Goal: Task Accomplishment & Management: Use online tool/utility

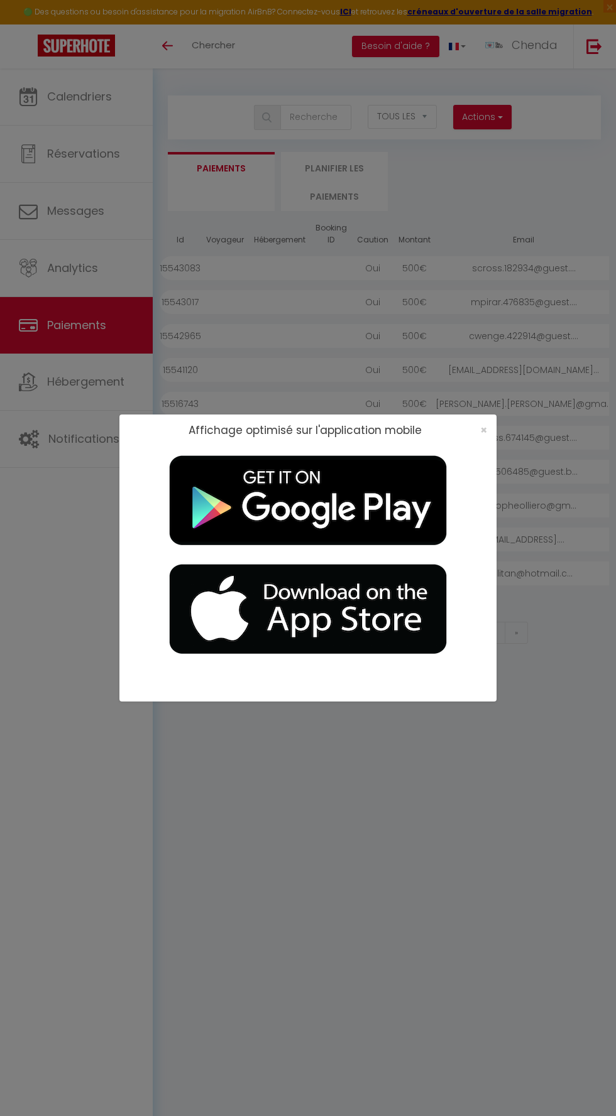
select select "2"
select select "0"
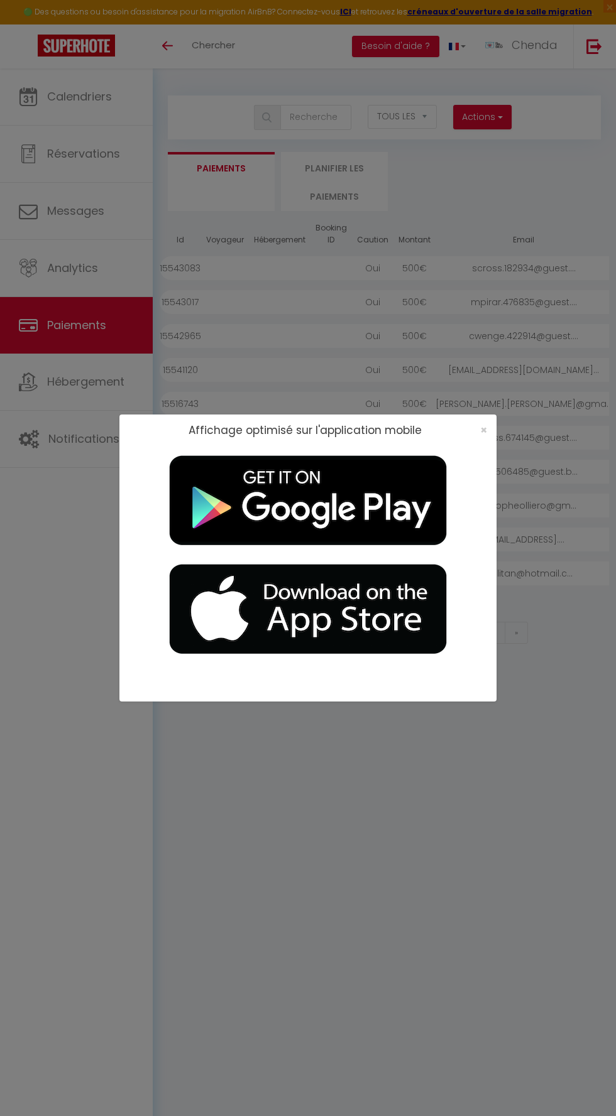
select select
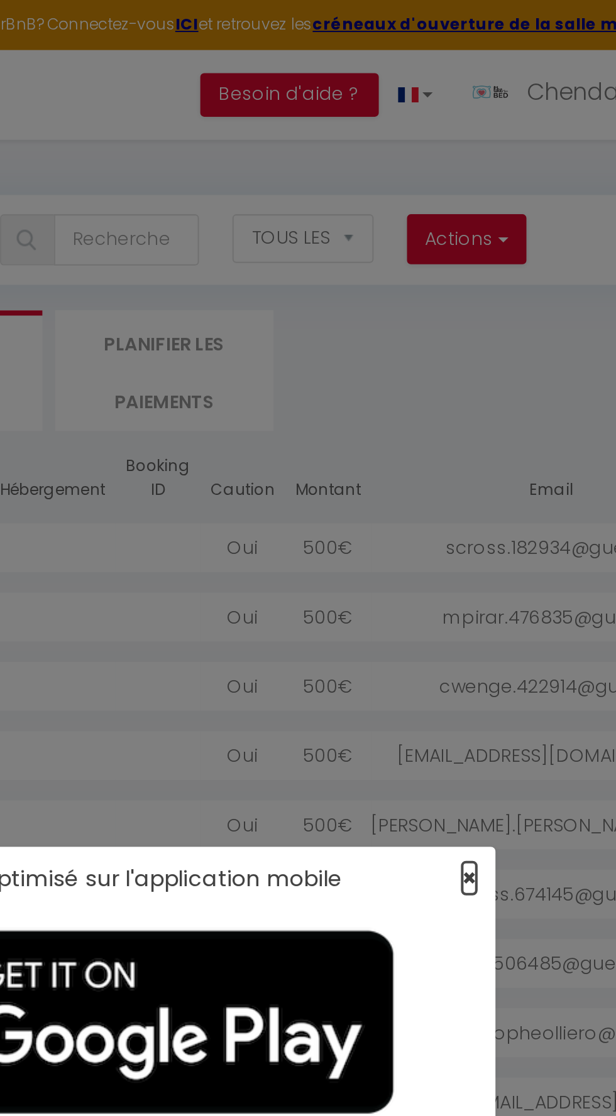
click at [484, 430] on span "×" at bounding box center [483, 430] width 7 height 16
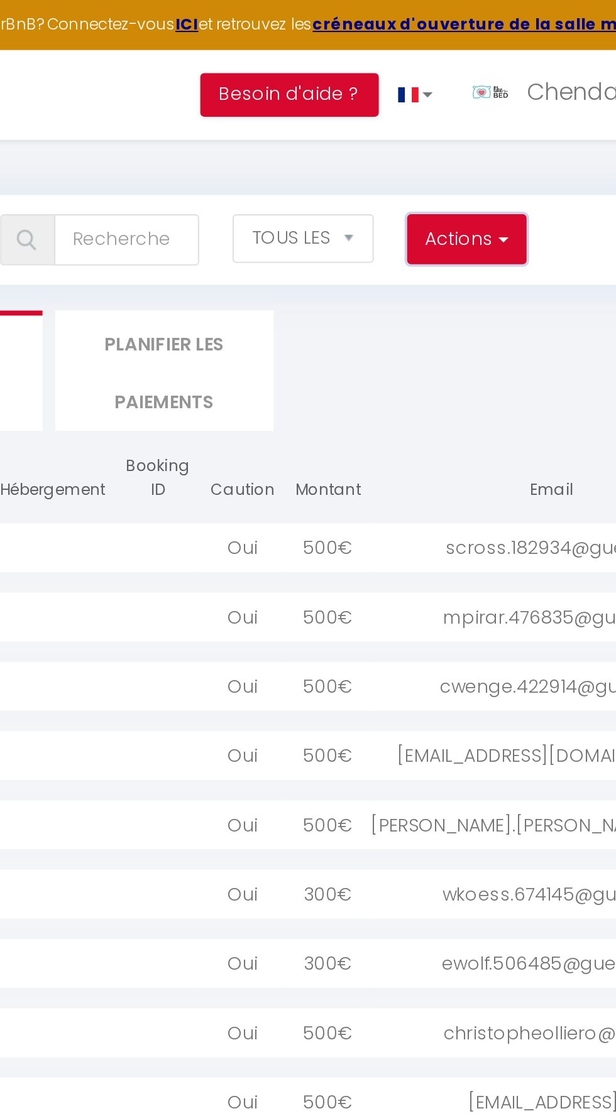
click at [486, 116] on button "Actions" at bounding box center [482, 117] width 58 height 25
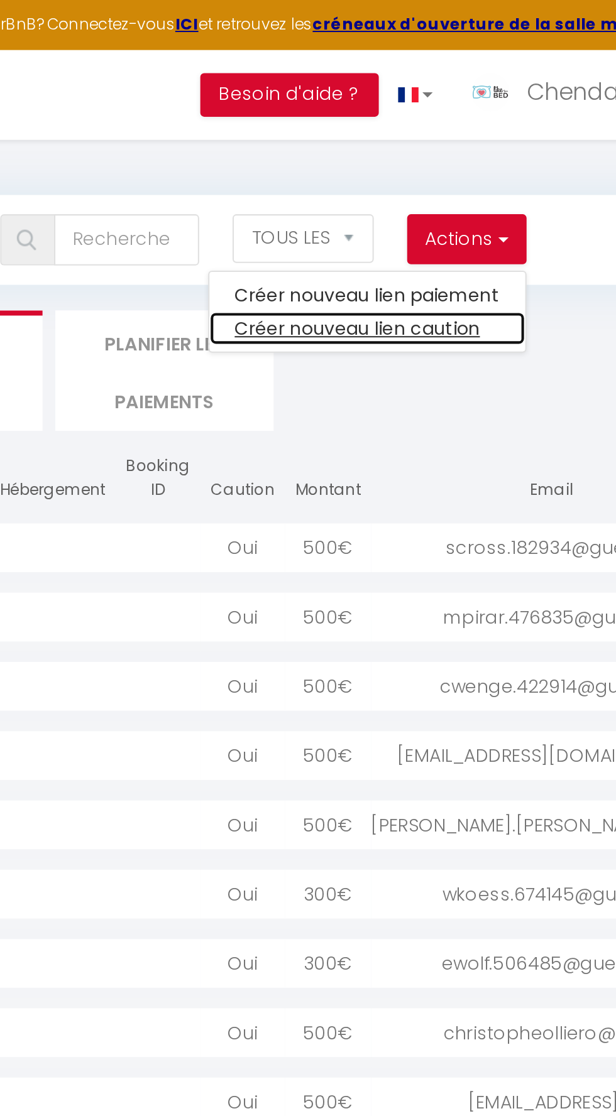
click at [469, 163] on link "Créer nouveau lien caution" at bounding box center [433, 161] width 155 height 16
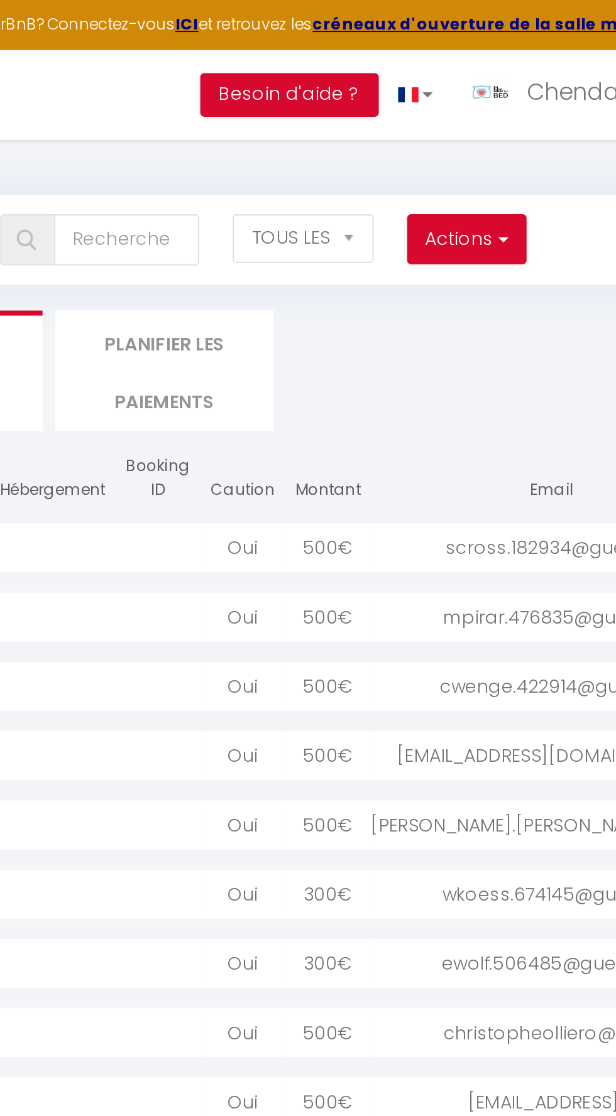
select select
select select "other"
select select "692"
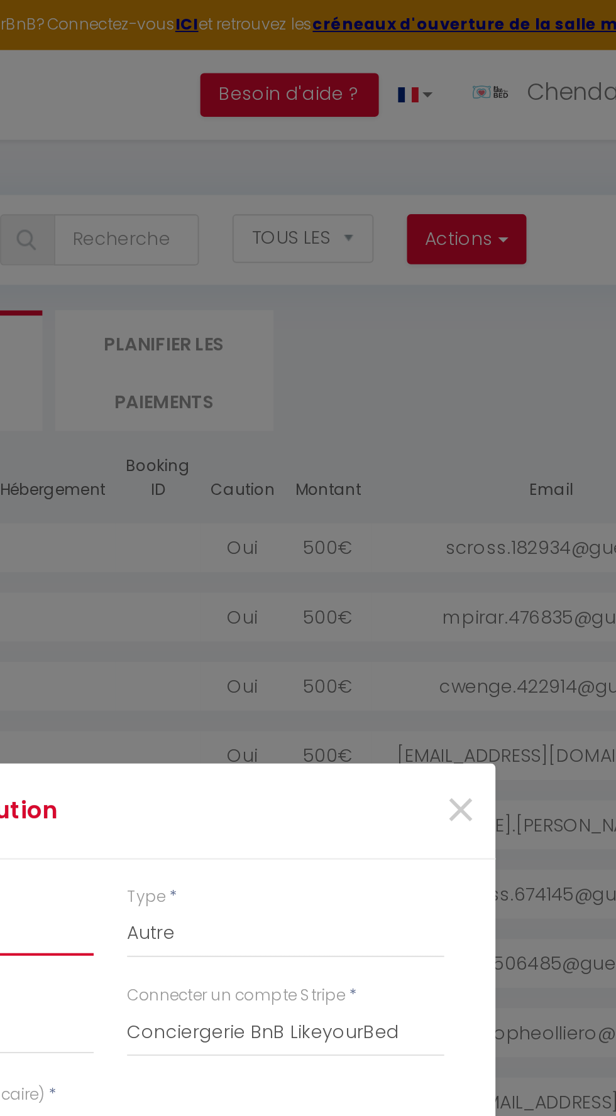
click at [293, 450] on input "Montant" at bounding box center [221, 456] width 155 height 23
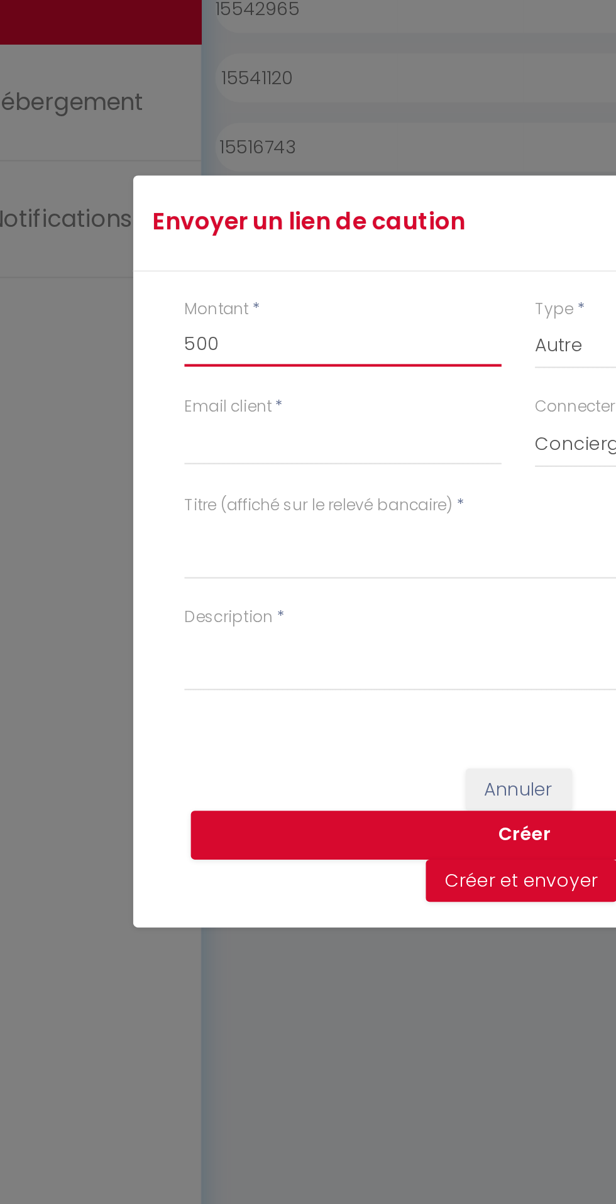
type input "500"
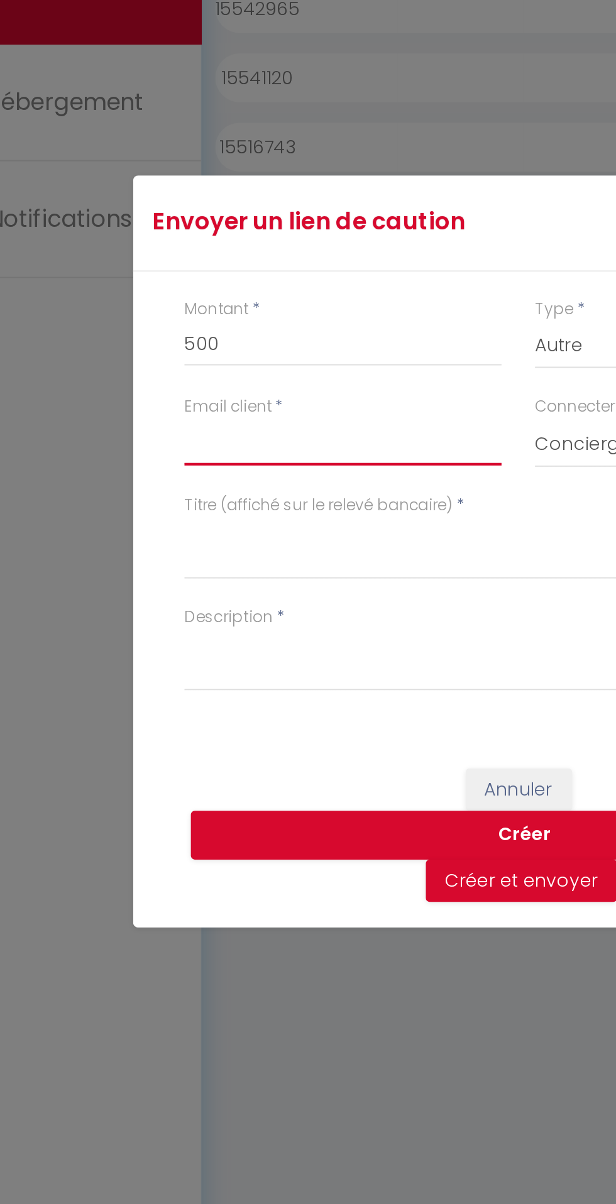
click at [237, 552] on input "Email client" at bounding box center [221, 548] width 155 height 23
type input "[EMAIL_ADDRESS][DOMAIN_NAME]"
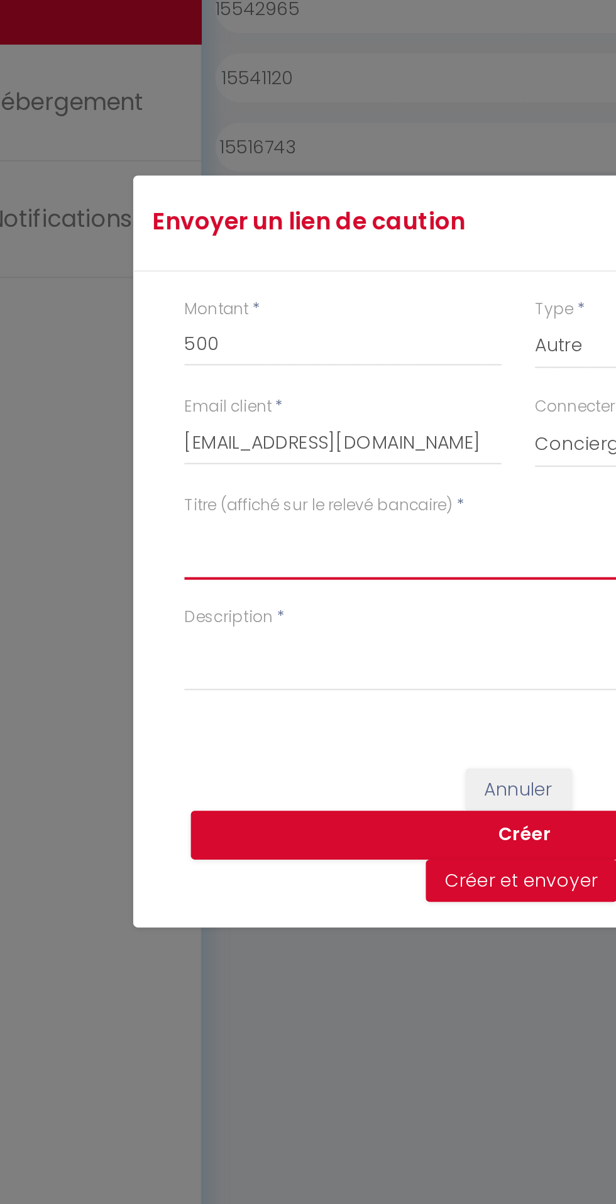
click at [199, 613] on textarea "Titre (affiché sur le relevé bancaire)" at bounding box center [307, 601] width 327 height 30
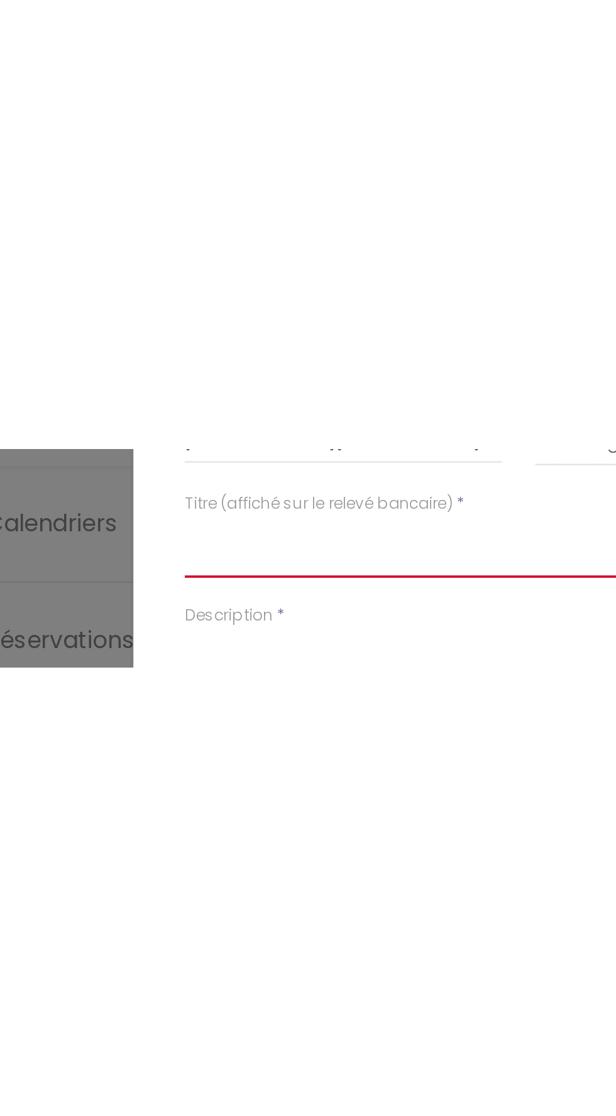
scroll to position [202, 0]
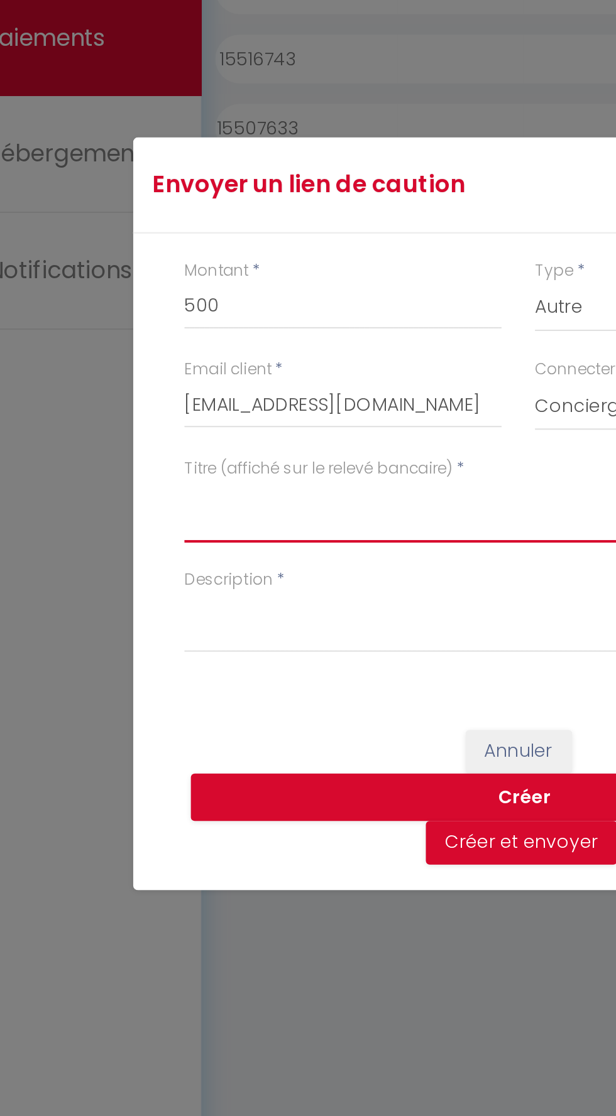
click at [219, 555] on textarea "Titre (affiché sur le relevé bancaire)" at bounding box center [307, 557] width 327 height 30
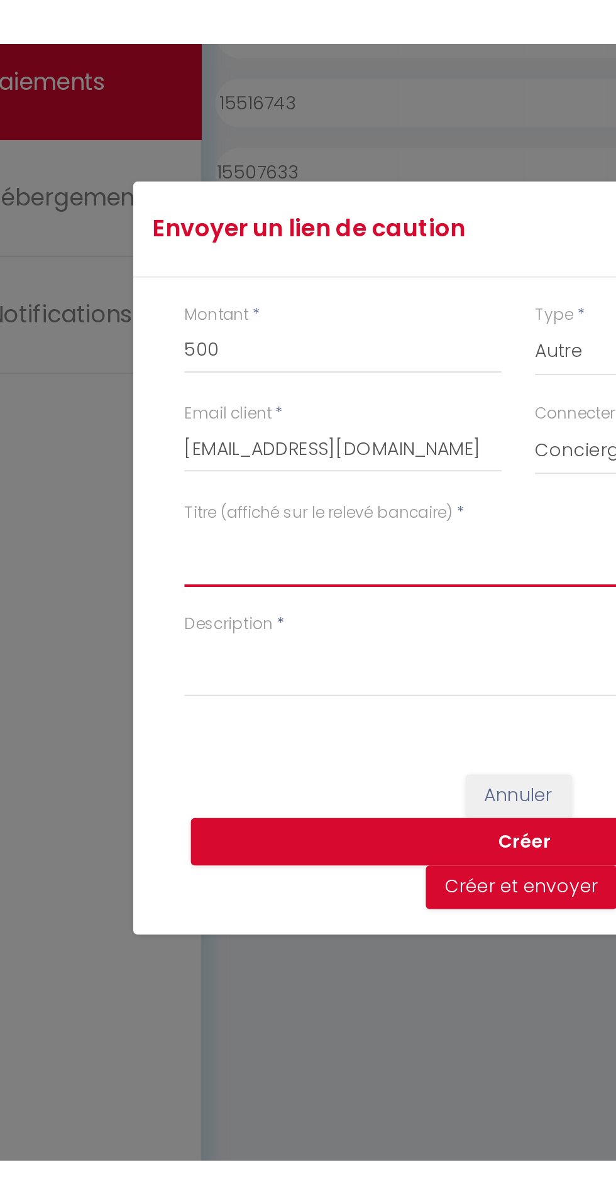
scroll to position [165, 0]
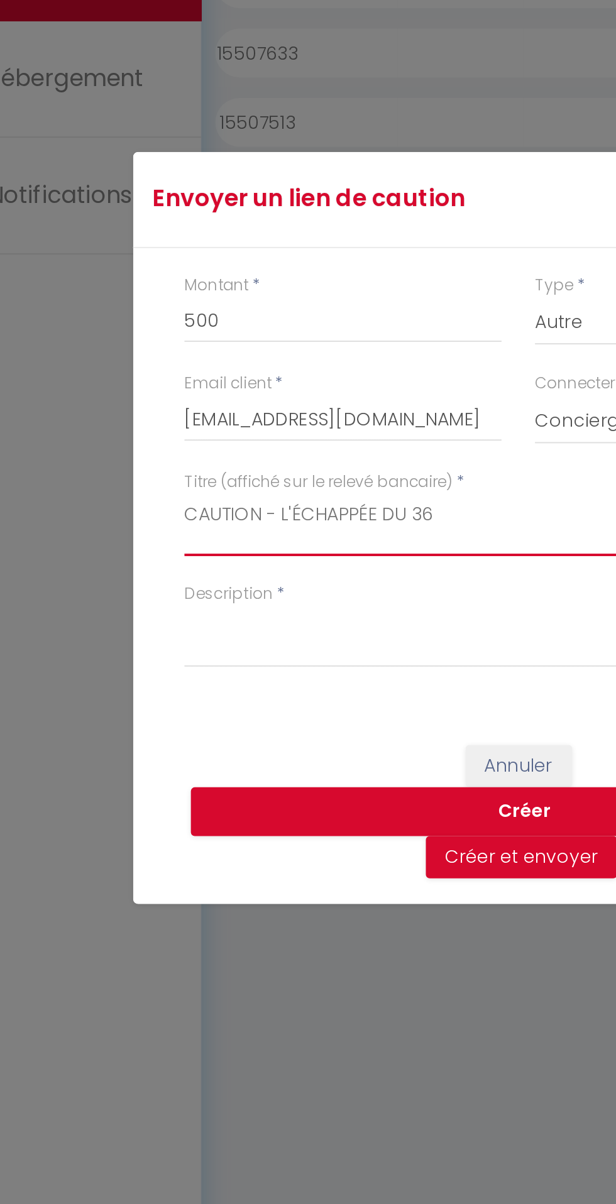
type textarea "CAUTION - L'ÉCHAPPÉE DU 36"
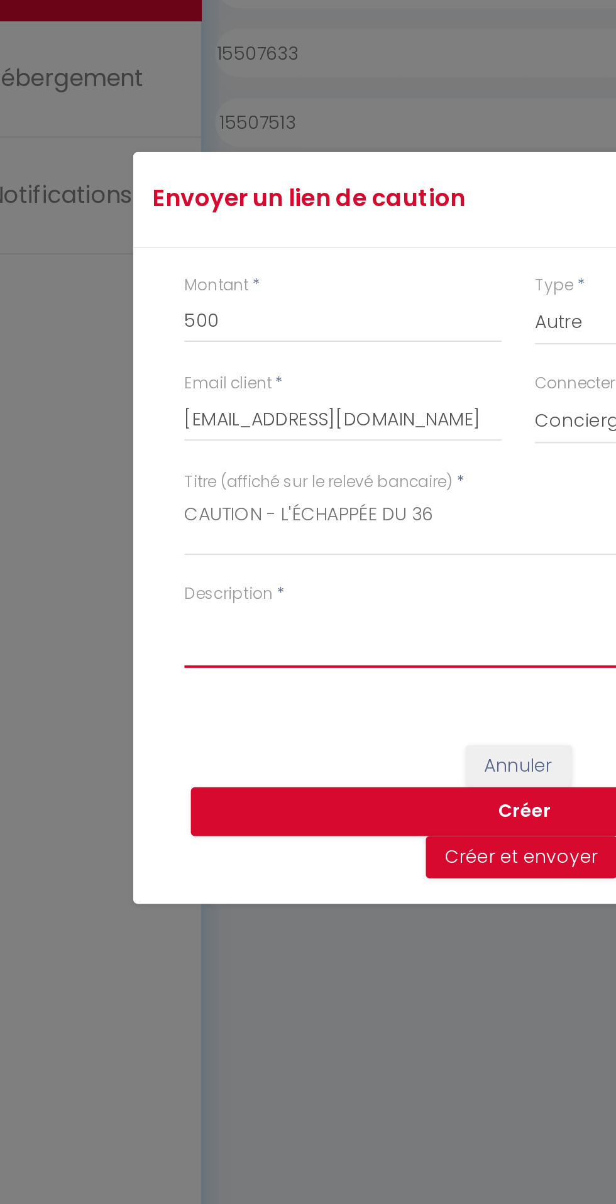
click at [212, 655] on textarea "Description" at bounding box center [307, 655] width 327 height 30
type textarea "5"
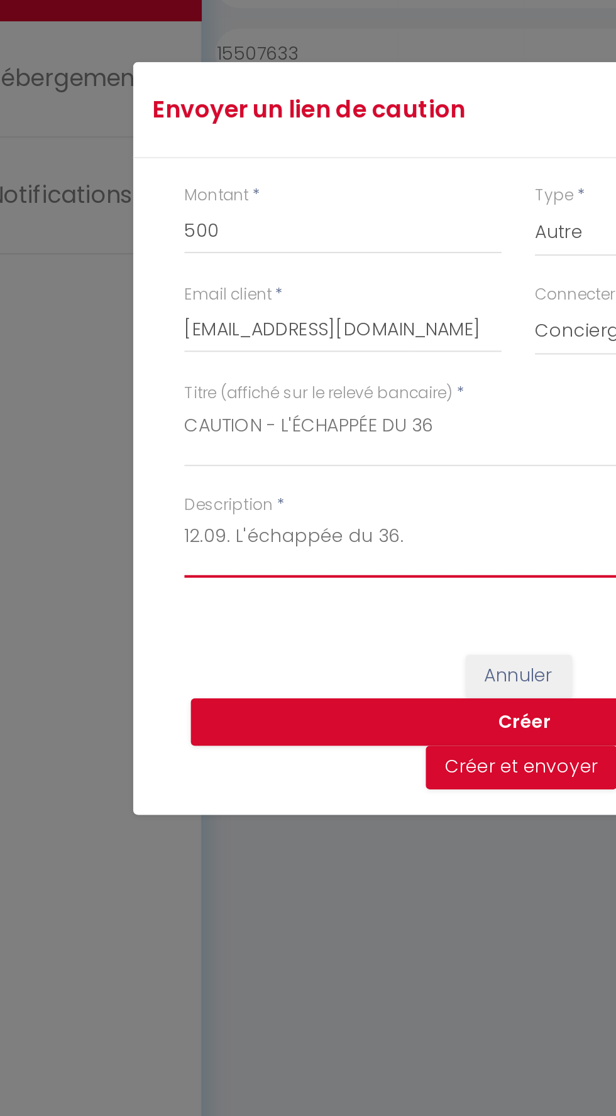
click at [285, 605] on textarea "12.09. L'échappée du 36." at bounding box center [307, 611] width 327 height 30
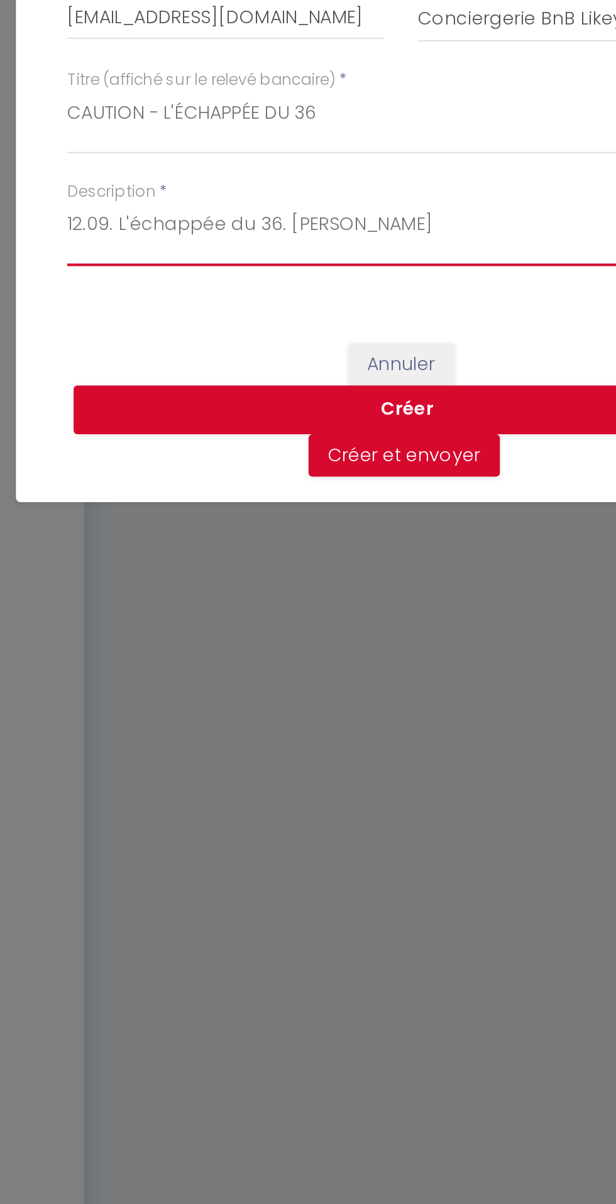
type textarea "12.09. L'échappée du 36. [PERSON_NAME]"
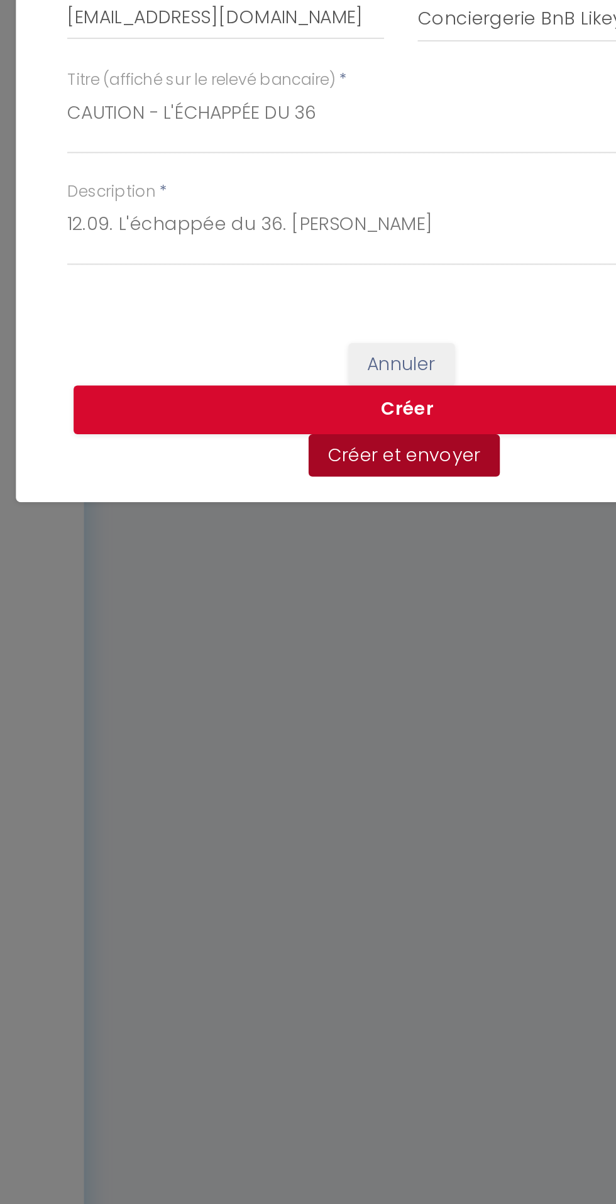
click at [333, 773] on button "Créer et envoyer" at bounding box center [310, 763] width 94 height 21
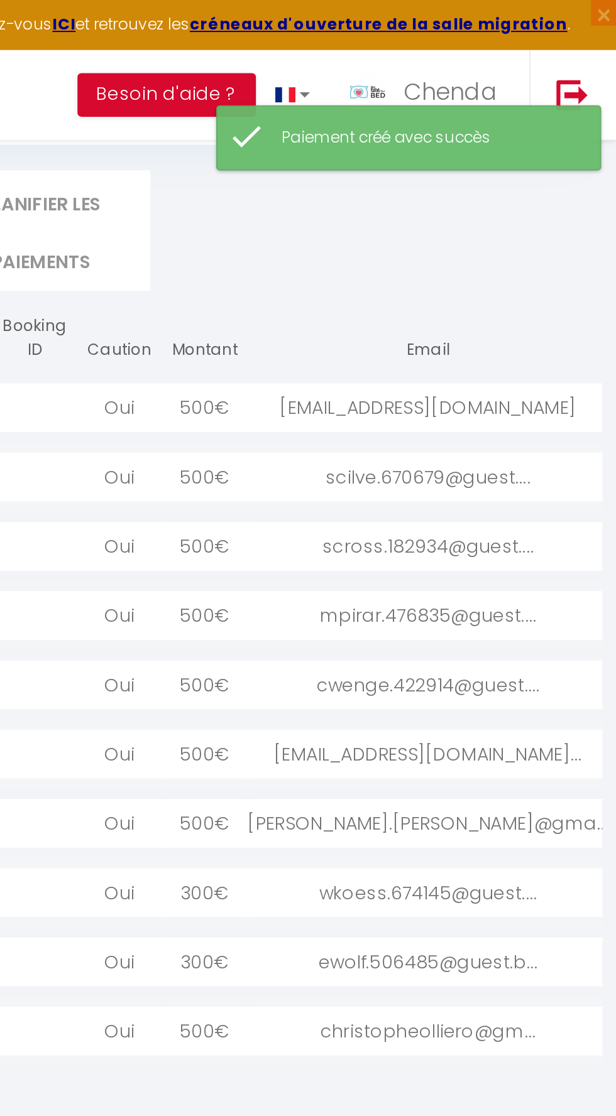
scroll to position [68, 0]
click at [525, 204] on div "[EMAIL_ADDRESS][DOMAIN_NAME]" at bounding box center [523, 200] width 177 height 24
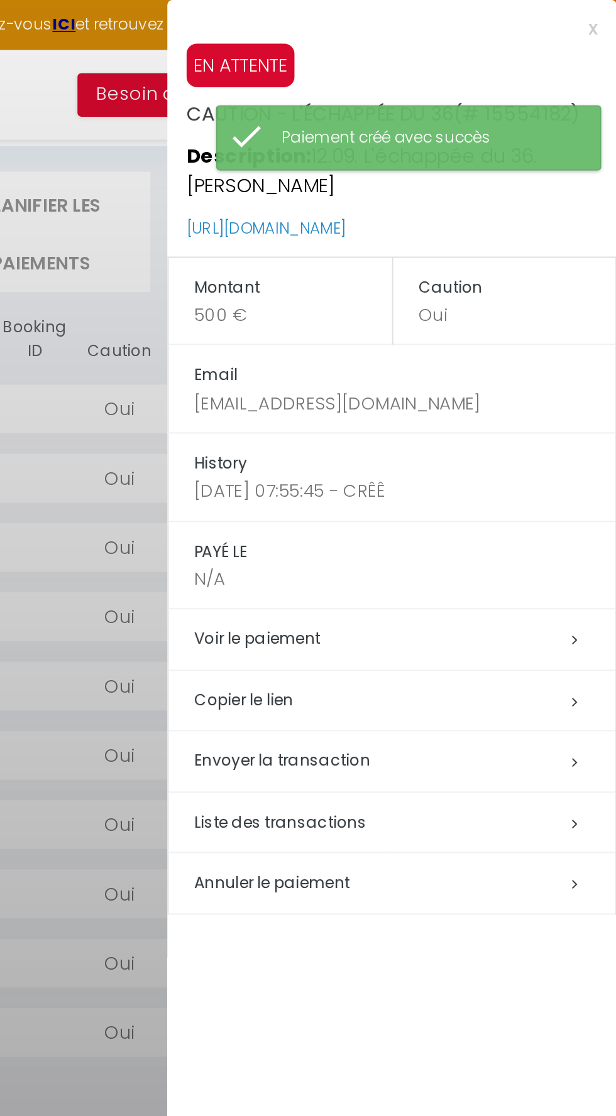
click at [466, 336] on h5 "Copier le lien" at bounding box center [512, 343] width 206 height 14
